Goal: Task Accomplishment & Management: Complete application form

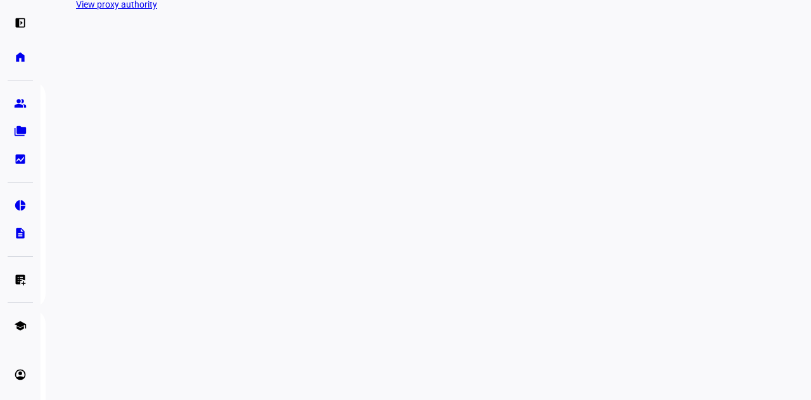
scroll to position [444, 0]
type input "witme"
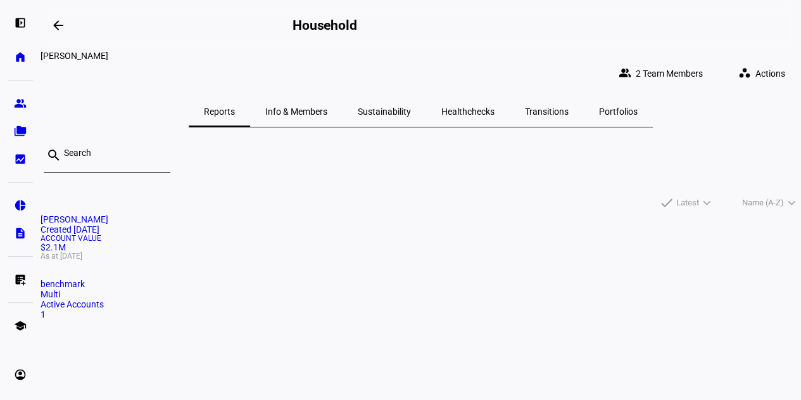
click at [756, 63] on span "Actions" at bounding box center [771, 73] width 30 height 25
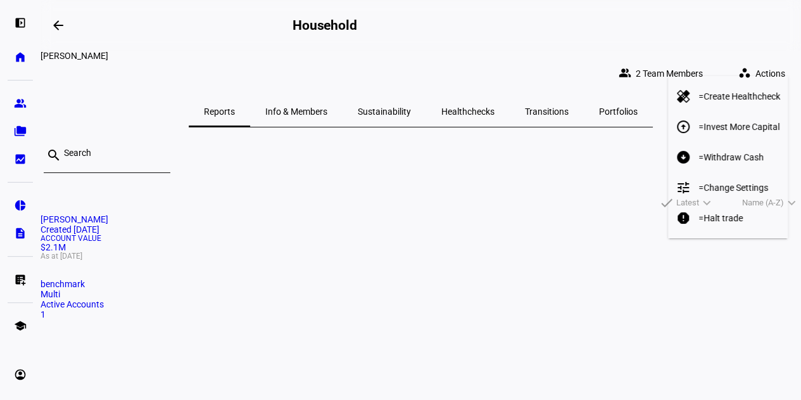
click at [721, 152] on span "Withdraw Cash" at bounding box center [734, 157] width 60 height 10
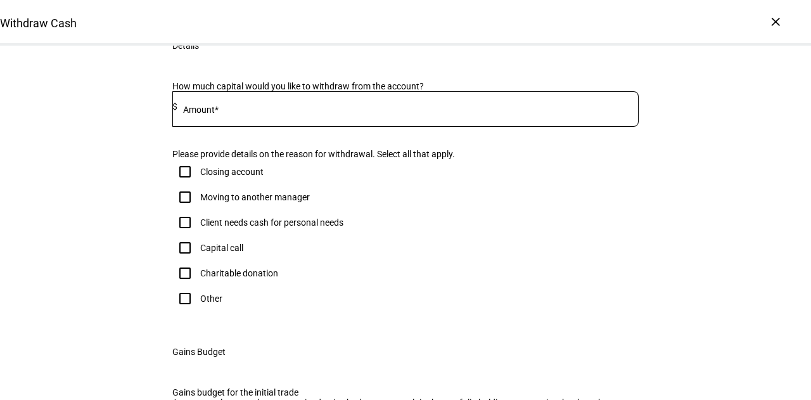
scroll to position [127, 0]
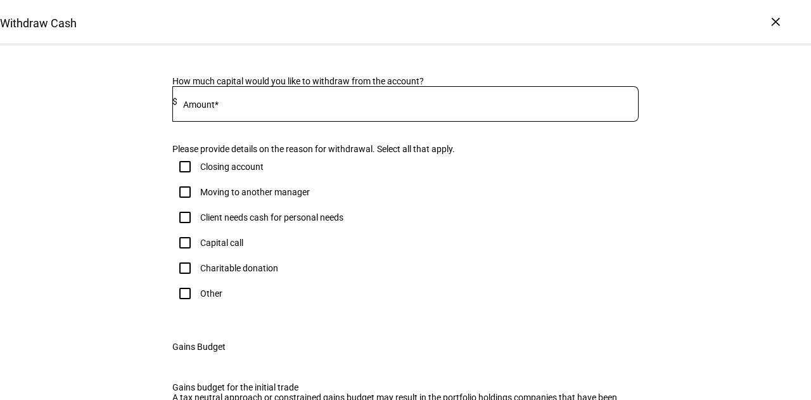
click at [280, 106] on input at bounding box center [407, 101] width 461 height 10
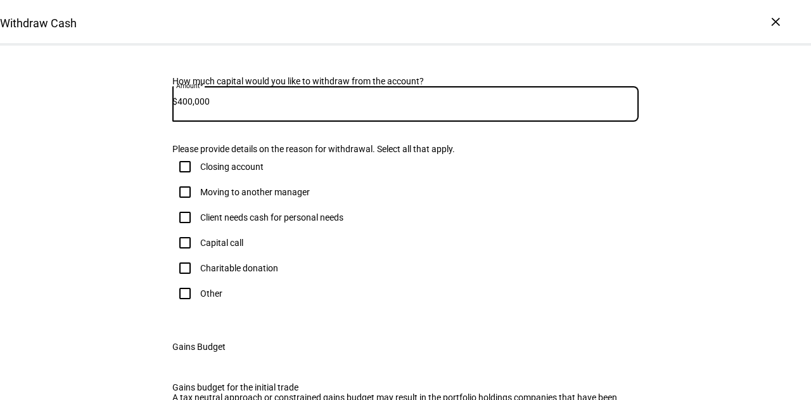
type input "400,000"
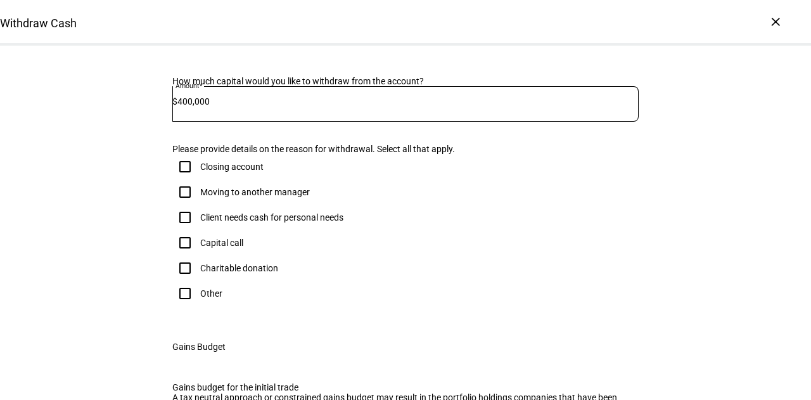
click at [29, 219] on div "Withdraw Cash Complete and submit this form to raise cash for withdrawal. Accou…" at bounding box center [405, 287] width 811 height 737
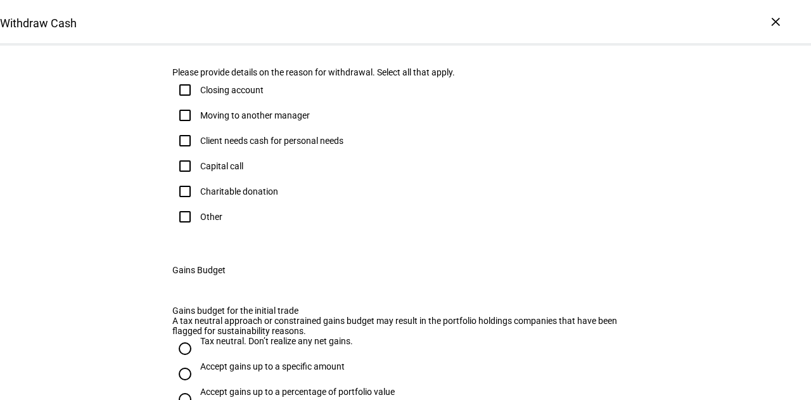
scroll to position [380, 0]
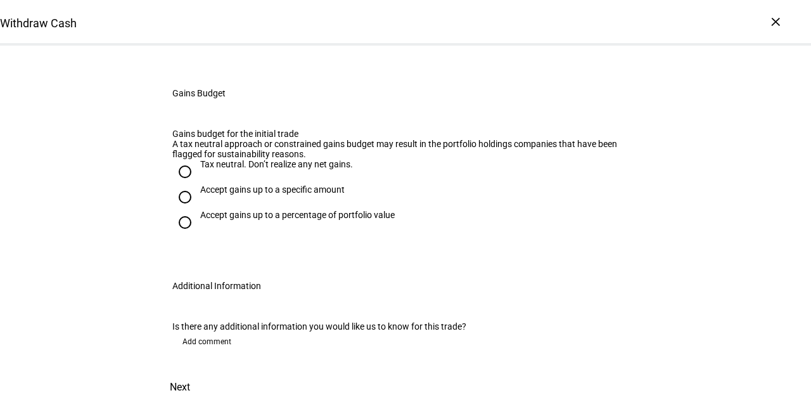
drag, startPoint x: 242, startPoint y: 112, endPoint x: 219, endPoint y: 131, distance: 30.2
checkbox input "true"
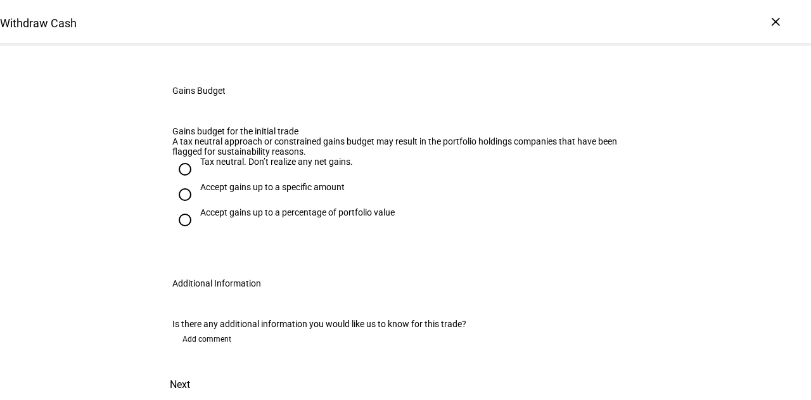
scroll to position [507, 0]
click at [250, 167] on div "Tax neutral. Don’t realize any net gains." at bounding box center [276, 161] width 153 height 10
click at [198, 182] on input "Tax neutral. Don’t realize any net gains." at bounding box center [184, 168] width 25 height 25
radio input "true"
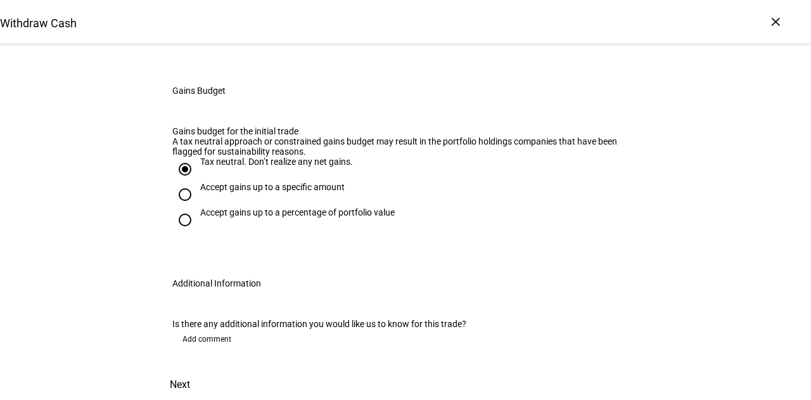
click at [203, 329] on span "Add comment" at bounding box center [206, 339] width 49 height 20
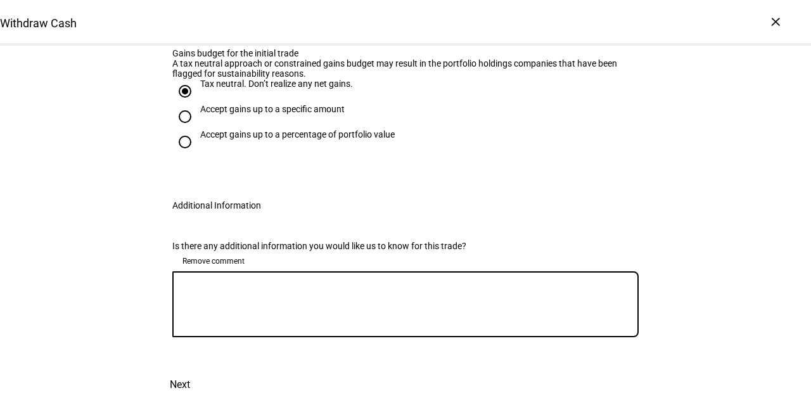
click at [293, 327] on textarea at bounding box center [405, 304] width 466 height 46
paste textarea "don't worry about keeping allocation in balance"
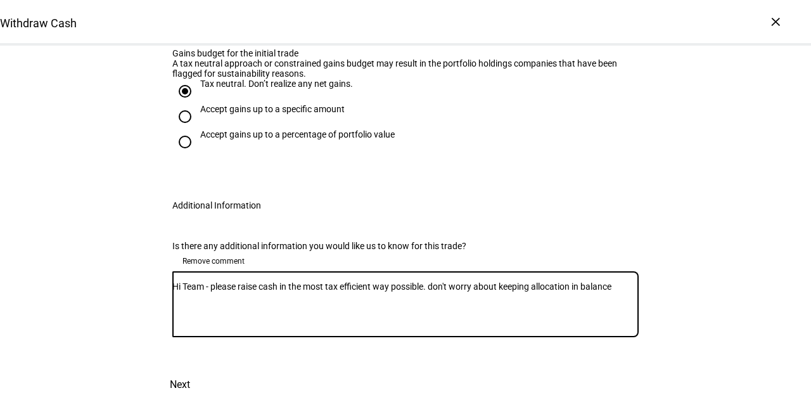
drag, startPoint x: 461, startPoint y: 350, endPoint x: 452, endPoint y: 348, distance: 9.6
click at [440, 327] on textarea "Hi Team - please raise cash in the most tax efficient way possible. don't worry…" at bounding box center [405, 304] width 466 height 46
click at [217, 327] on textarea "Hi Team - please raise cash in the most tax efficient way possible. Do not worr…" at bounding box center [405, 304] width 466 height 46
type textarea "Hi Team - please raise cash in the most tax efficient way possible. Do not worr…"
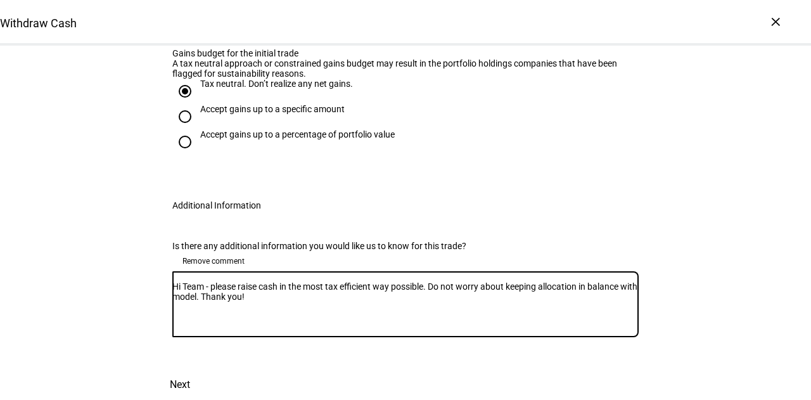
click at [190, 369] on span "Next" at bounding box center [180, 384] width 20 height 30
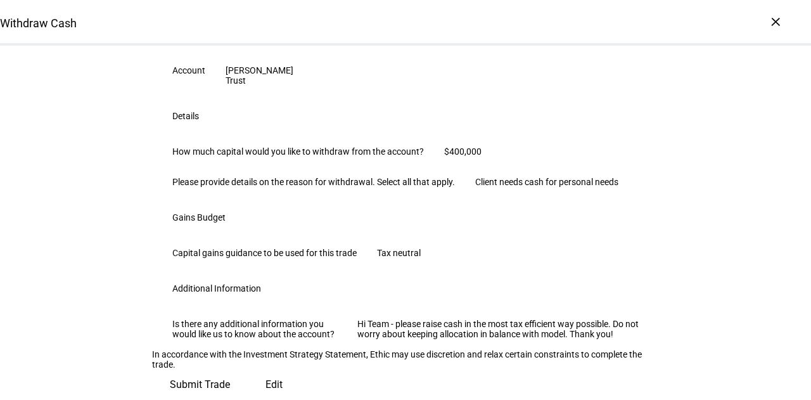
scroll to position [424, 0]
click at [230, 369] on span "Submit Trade" at bounding box center [200, 384] width 60 height 30
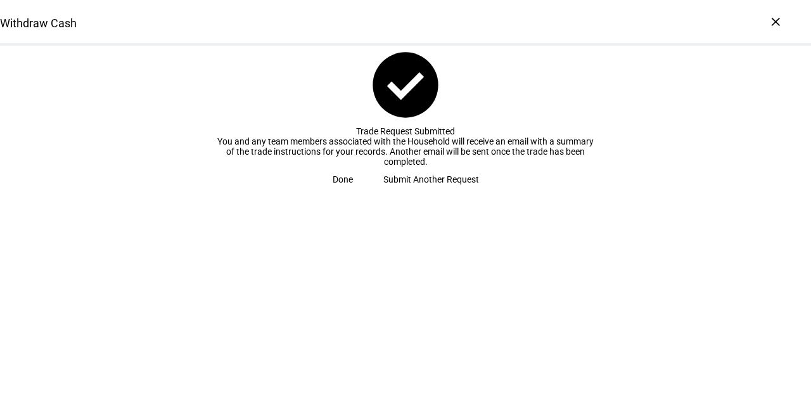
click at [368, 192] on eth-button "Done" at bounding box center [342, 179] width 51 height 25
